Goal: Task Accomplishment & Management: Use online tool/utility

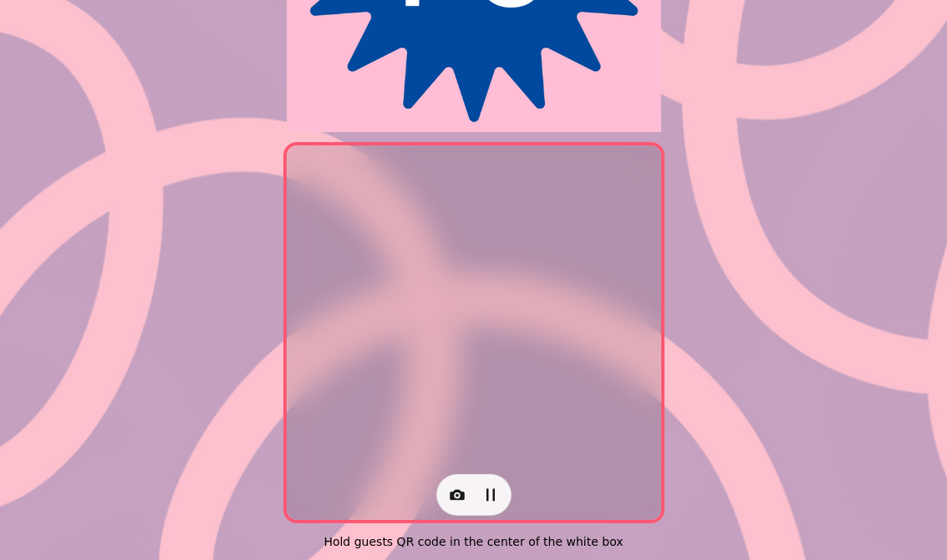
scroll to position [312, 0]
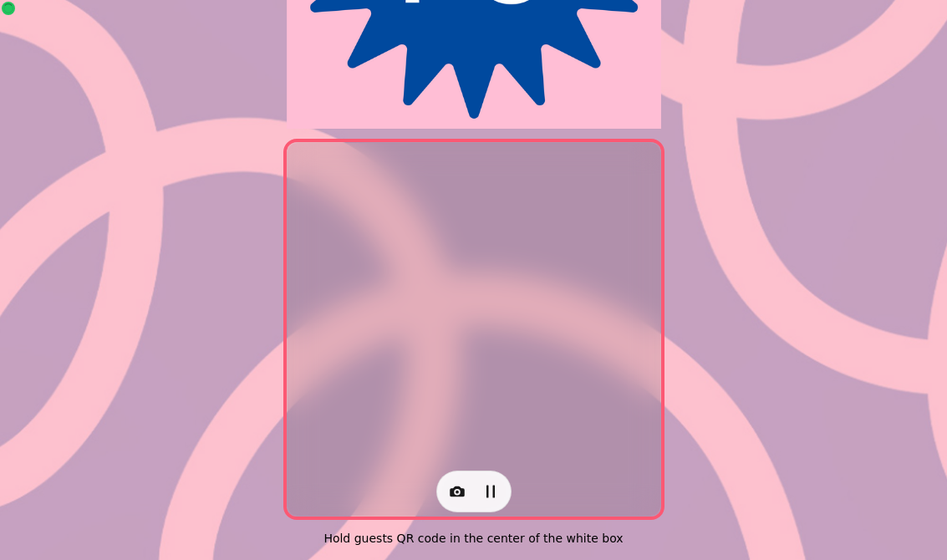
click at [461, 486] on icon "button" at bounding box center [456, 491] width 15 height 11
click at [391, 425] on button "Back Camera" at bounding box center [386, 419] width 165 height 30
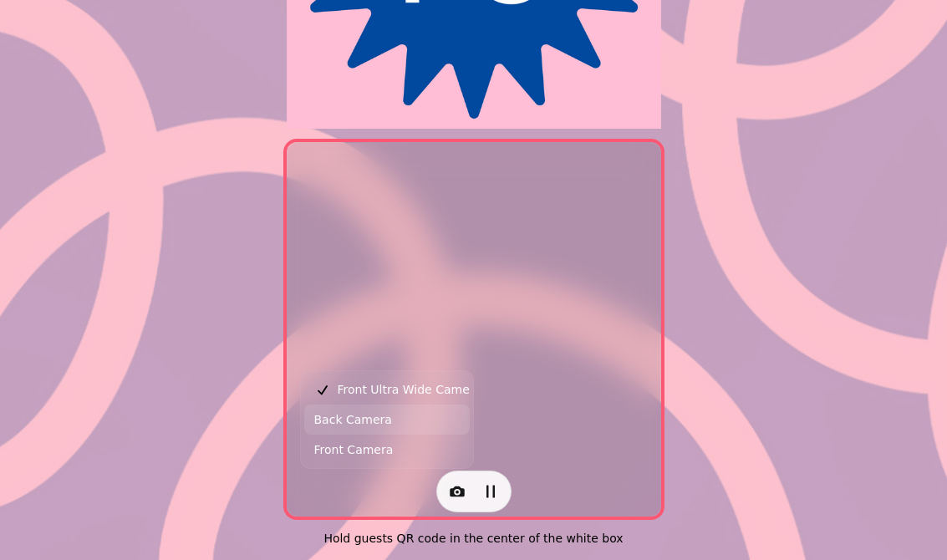
click at [394, 412] on button "Back Camera" at bounding box center [386, 419] width 165 height 30
click at [423, 389] on span "Front Ultra Wide Camera" at bounding box center [410, 389] width 145 height 20
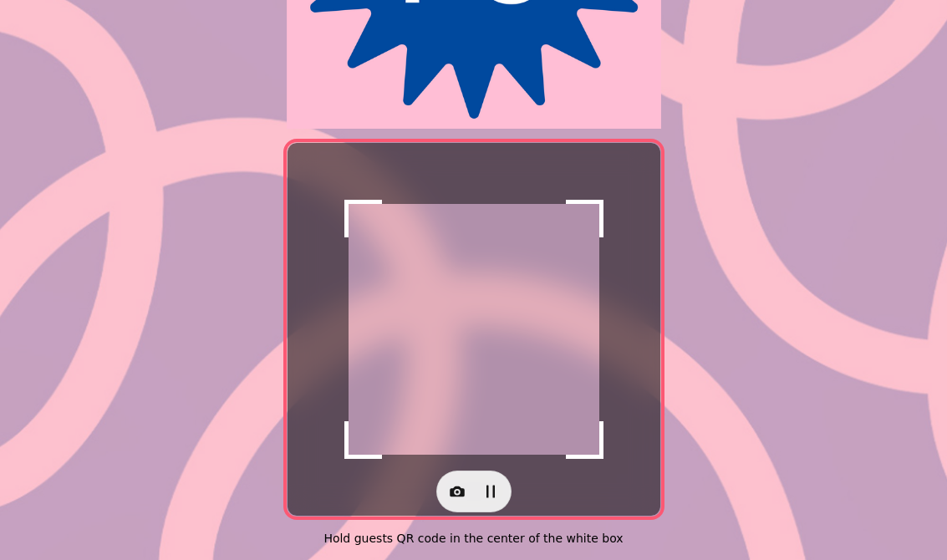
scroll to position [316, 0]
click at [460, 489] on icon "button" at bounding box center [457, 491] width 17 height 17
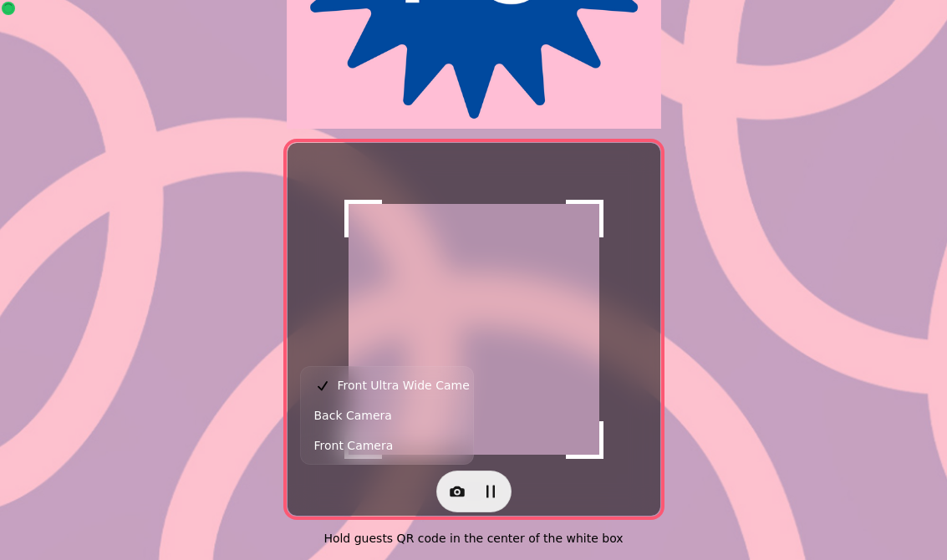
click at [374, 418] on span "Back Camera" at bounding box center [353, 415] width 78 height 20
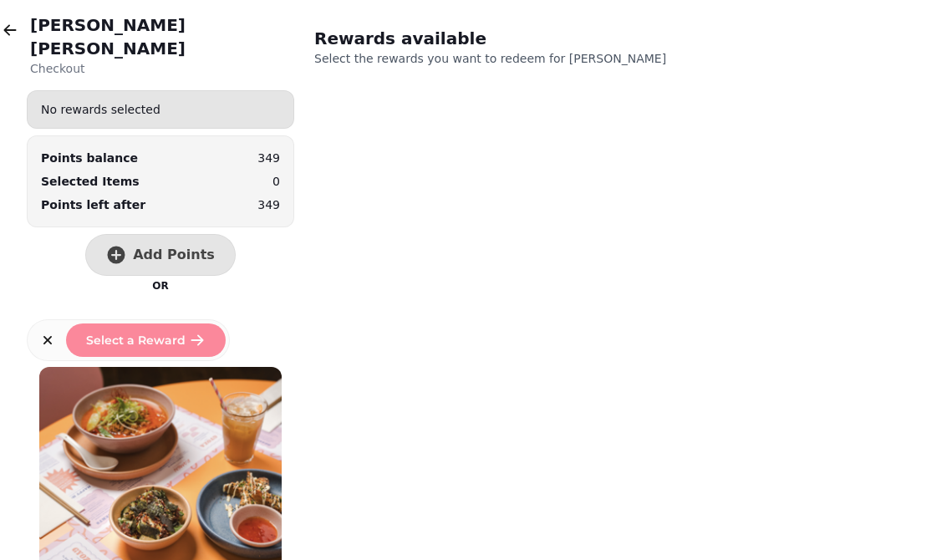
click at [140, 246] on button "Add Points" at bounding box center [160, 255] width 150 height 42
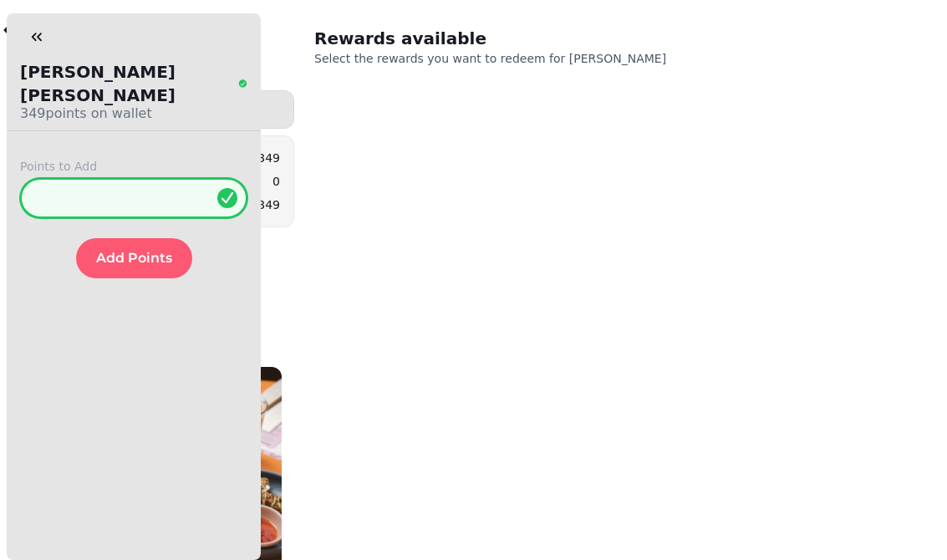
click at [117, 178] on input "*" at bounding box center [133, 198] width 227 height 40
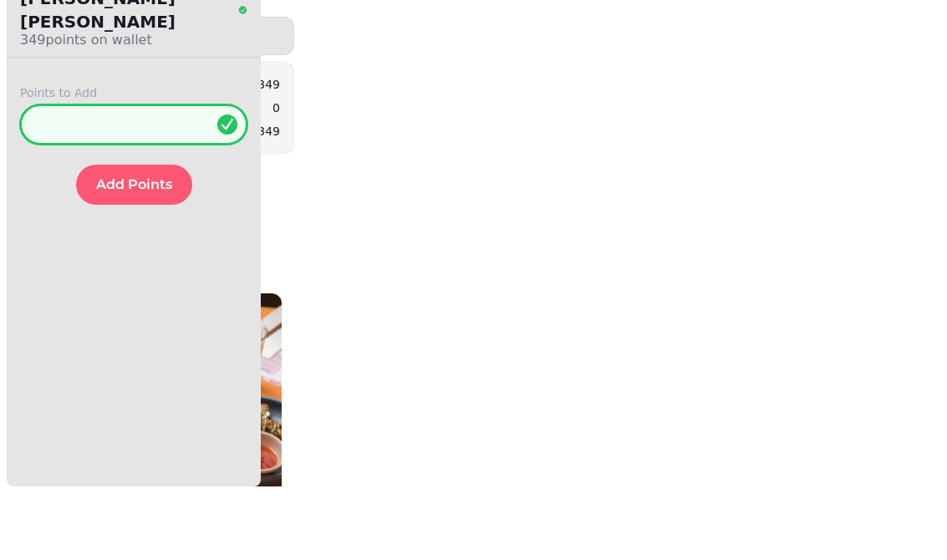
type input "**"
click at [126, 251] on span "Add Points" at bounding box center [134, 257] width 76 height 13
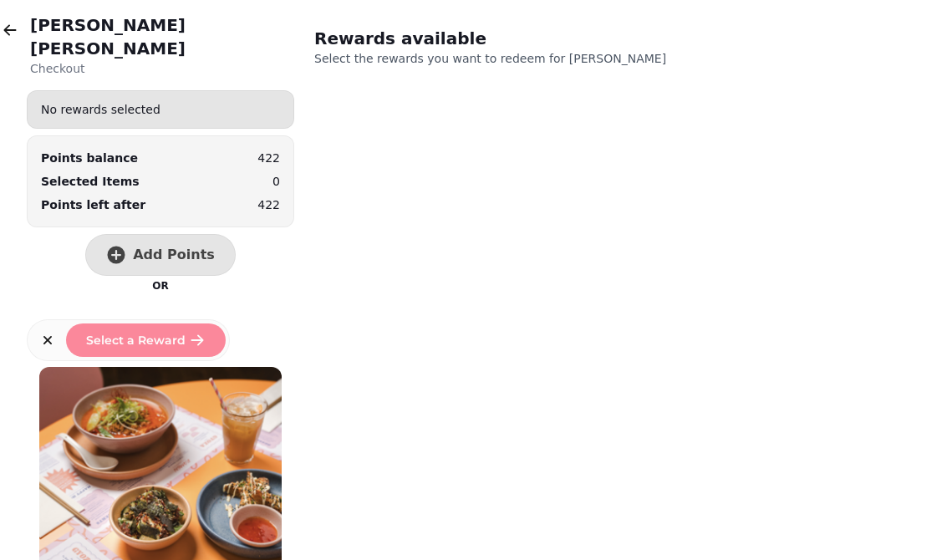
click at [13, 32] on icon "button" at bounding box center [10, 30] width 17 height 17
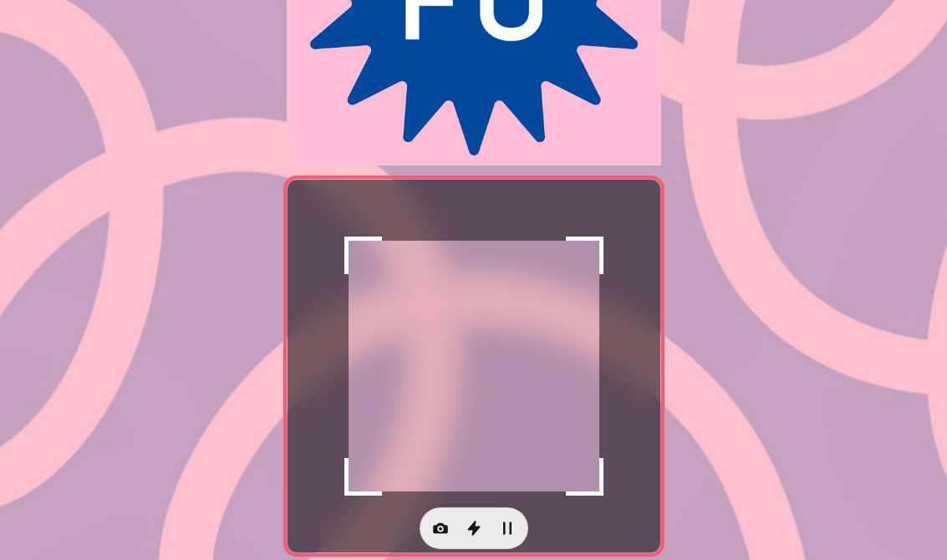
scroll to position [272, 0]
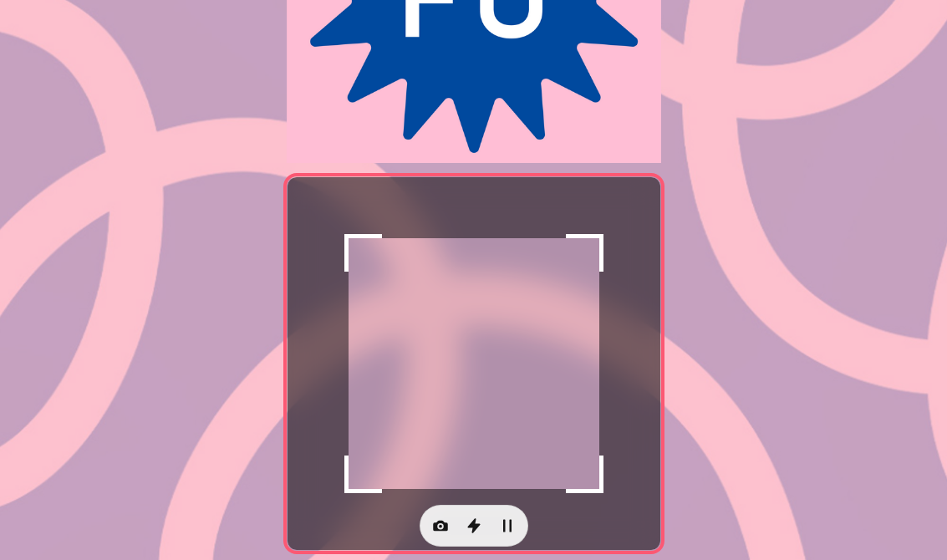
click at [437, 525] on icon "button" at bounding box center [440, 526] width 15 height 11
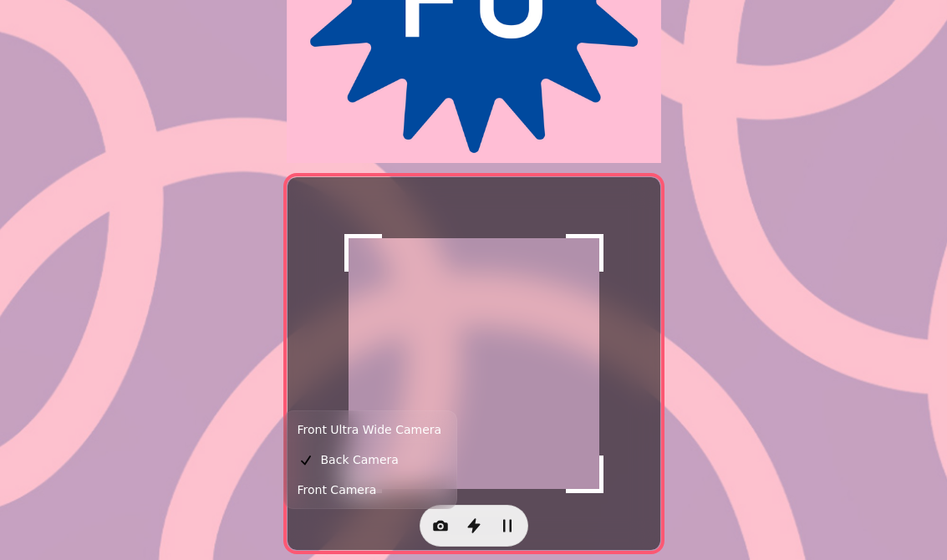
click at [376, 464] on span "Back Camera" at bounding box center [360, 459] width 78 height 20
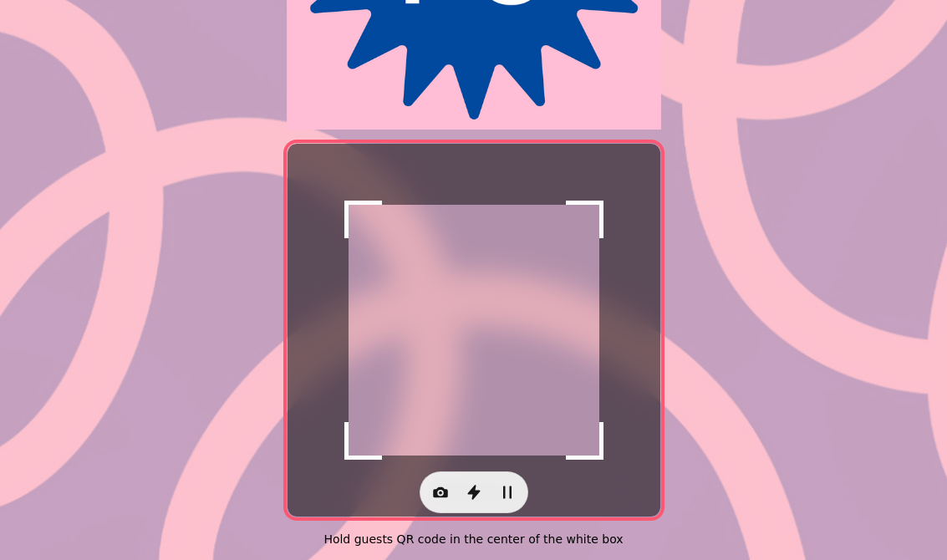
scroll to position [304, 0]
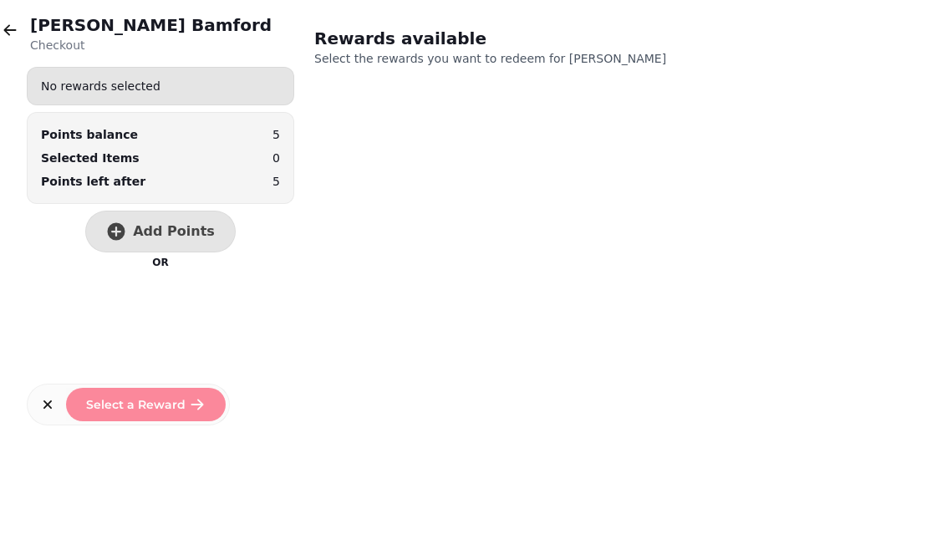
click at [162, 236] on span "Add Points" at bounding box center [174, 231] width 82 height 13
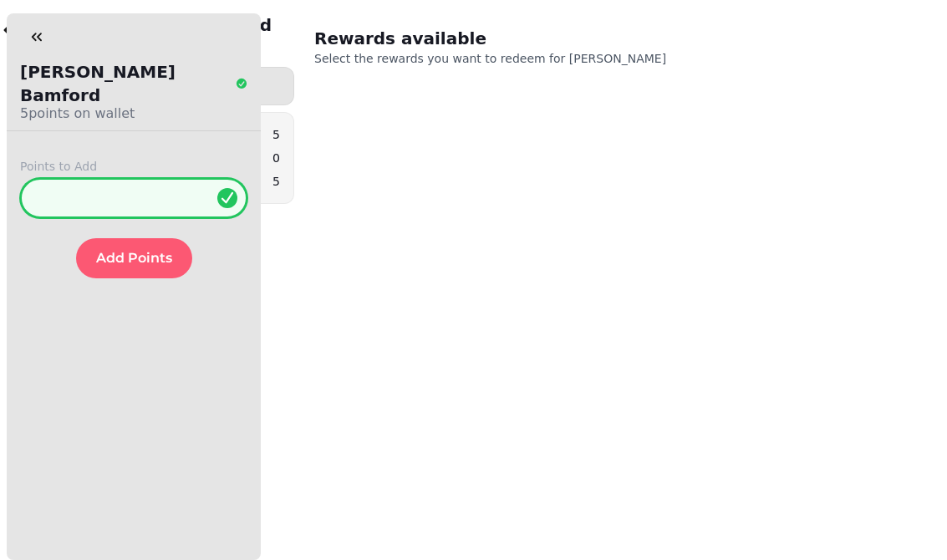
click at [110, 178] on input "*" at bounding box center [133, 198] width 227 height 40
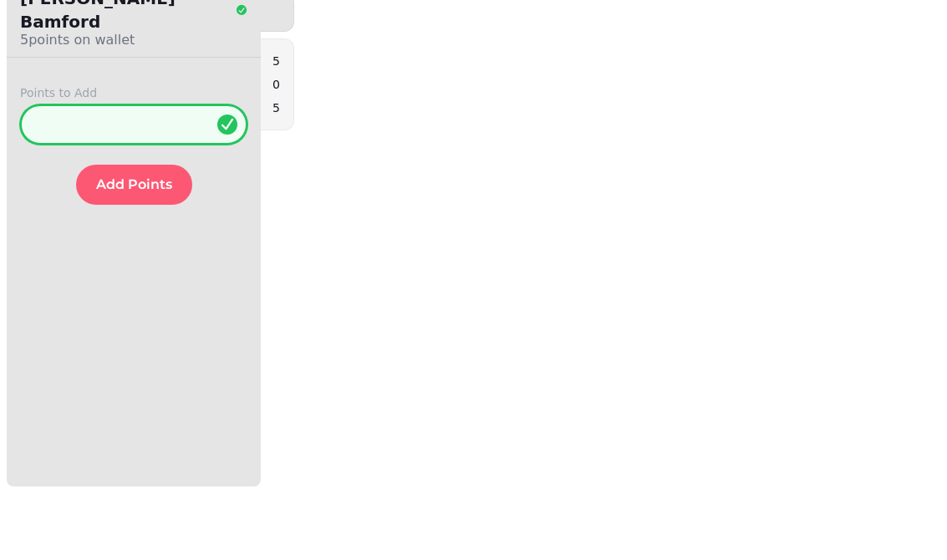
type input "**"
click at [130, 251] on span "Add Points" at bounding box center [134, 257] width 76 height 13
